Goal: Find specific page/section: Find specific page/section

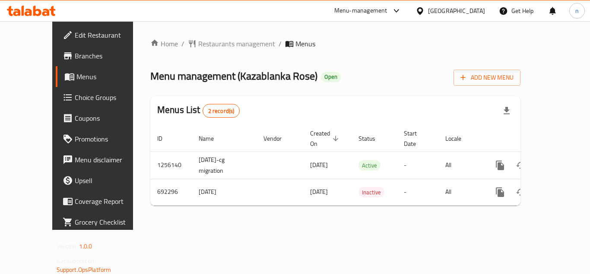
click at [399, 12] on icon at bounding box center [396, 10] width 5 height 3
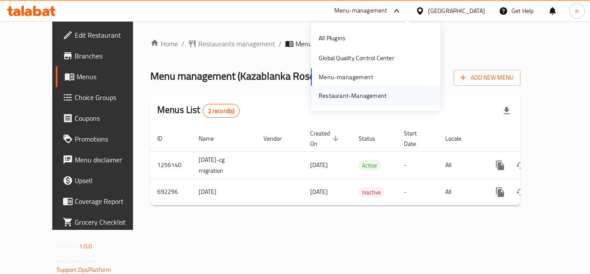
click at [371, 94] on div "Restaurant-Management" at bounding box center [353, 96] width 68 height 10
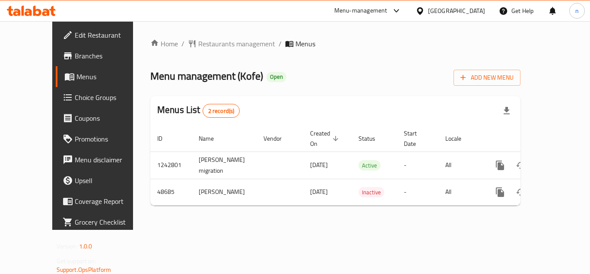
click at [402, 11] on icon at bounding box center [397, 11] width 10 height 10
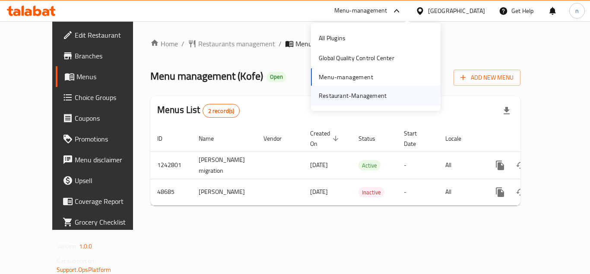
click at [355, 96] on div "Restaurant-Management" at bounding box center [353, 96] width 68 height 10
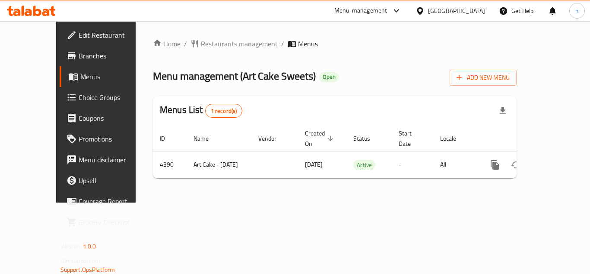
click at [425, 11] on icon at bounding box center [420, 10] width 9 height 9
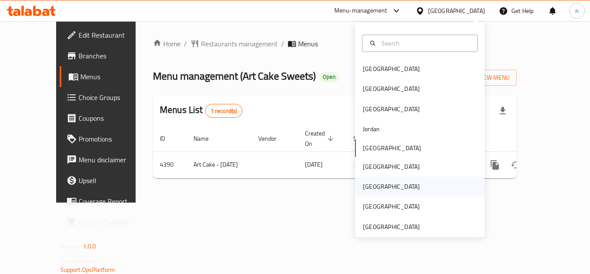
click at [379, 188] on div "Qatar" at bounding box center [420, 186] width 130 height 20
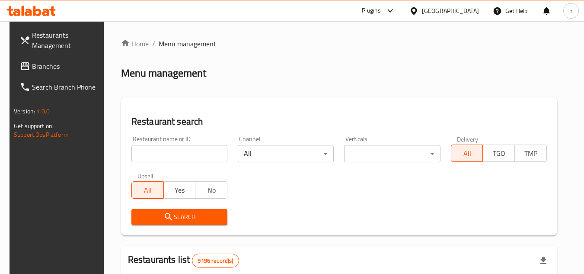
click at [392, 11] on icon at bounding box center [389, 10] width 5 height 3
click at [340, 97] on div "Restaurant-Management" at bounding box center [350, 98] width 68 height 10
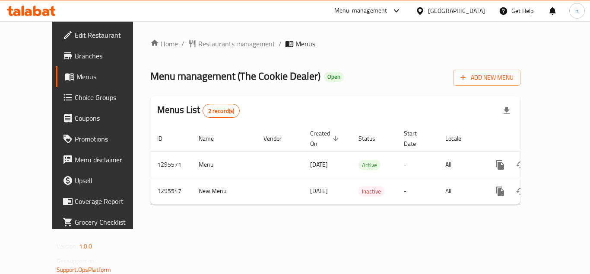
drag, startPoint x: 0, startPoint y: 0, endPoint x: 398, endPoint y: 12, distance: 398.2
click at [398, 12] on icon at bounding box center [397, 11] width 10 height 10
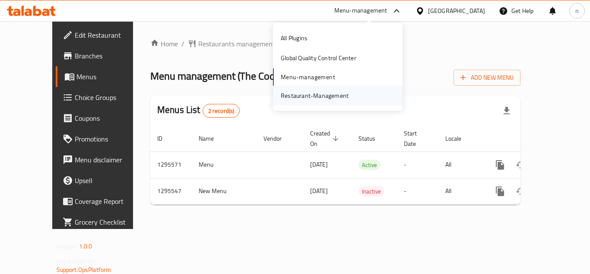
click at [320, 94] on div "Restaurant-Management" at bounding box center [315, 96] width 68 height 10
